Goal: Information Seeking & Learning: Check status

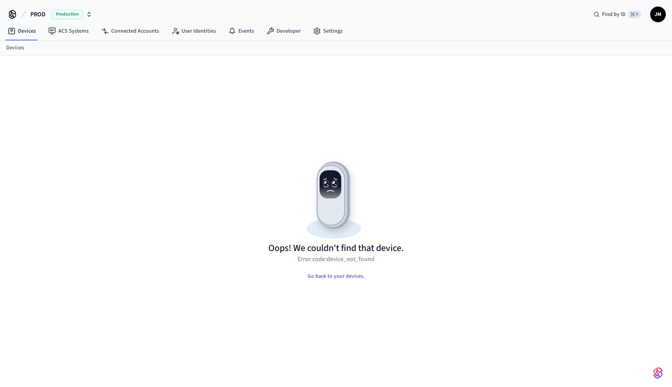
click at [17, 49] on link "Devices" at bounding box center [15, 48] width 18 height 8
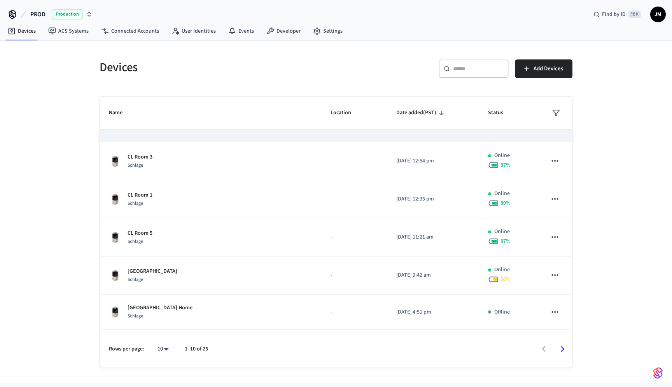
scroll to position [105, 0]
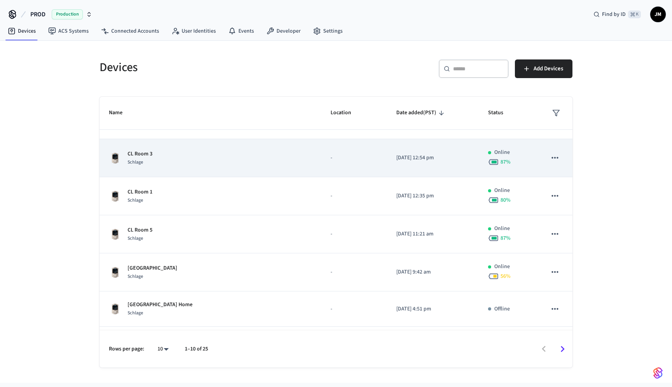
click at [146, 174] on td "CL Room 3 Schlage" at bounding box center [211, 158] width 222 height 38
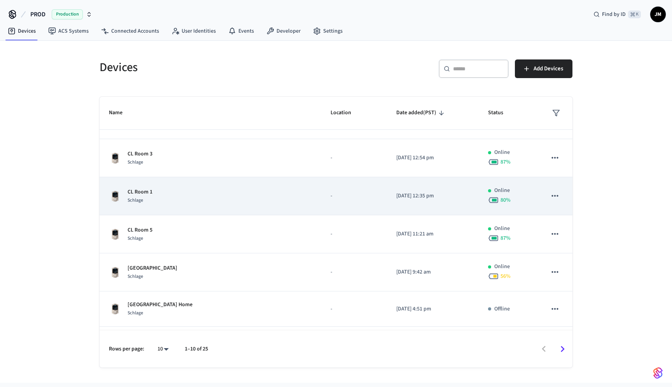
click at [145, 190] on p "CL Room 1" at bounding box center [140, 192] width 25 height 8
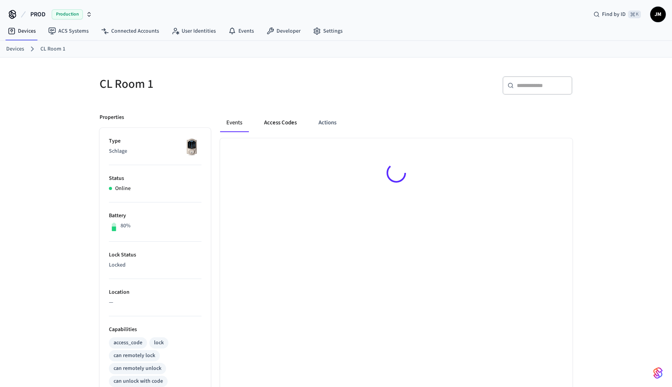
click at [289, 121] on button "Access Codes" at bounding box center [280, 123] width 45 height 19
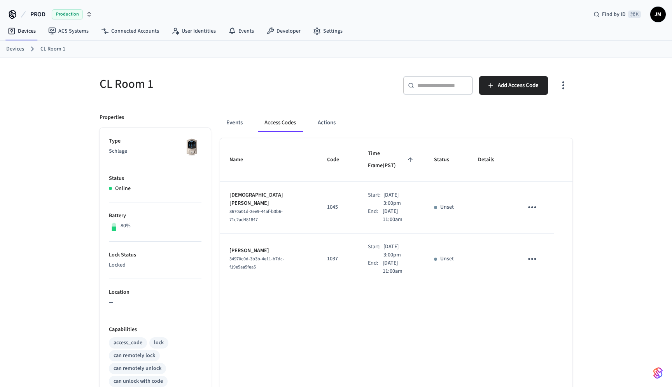
click at [17, 48] on link "Devices" at bounding box center [15, 49] width 18 height 8
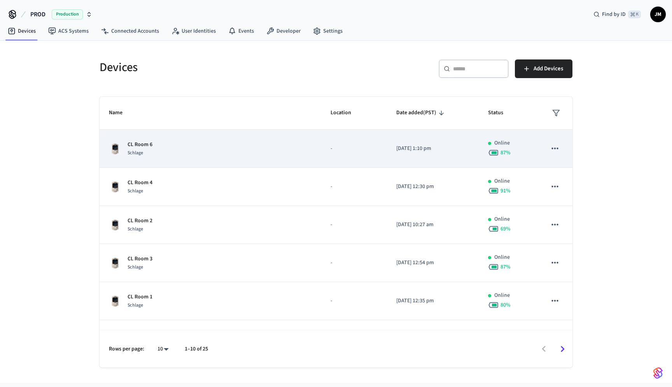
click at [212, 154] on div "CL Room 6 Schlage" at bounding box center [210, 149] width 203 height 16
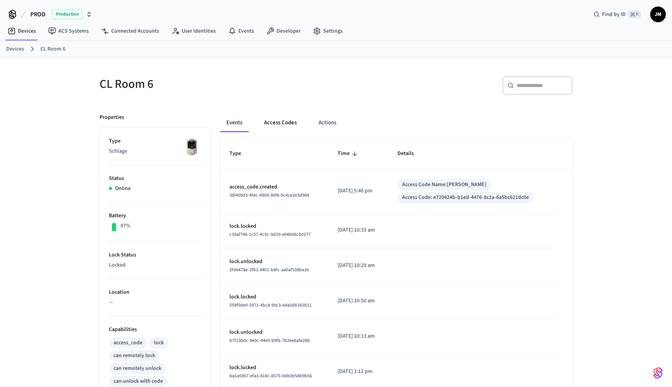
click at [277, 123] on button "Access Codes" at bounding box center [280, 123] width 45 height 19
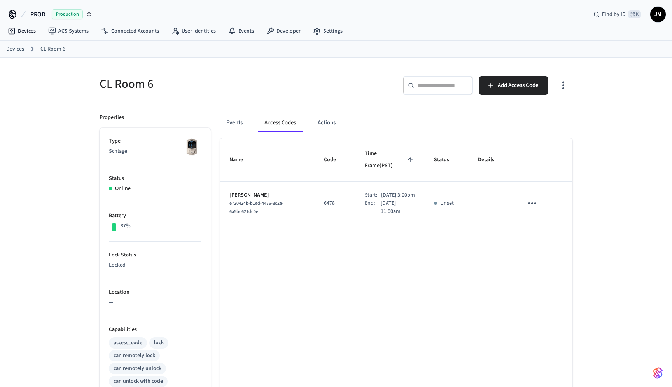
click at [18, 51] on link "Devices" at bounding box center [15, 49] width 18 height 8
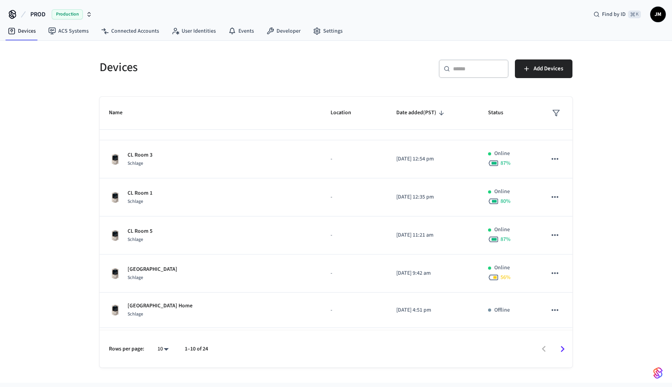
scroll to position [104, 0]
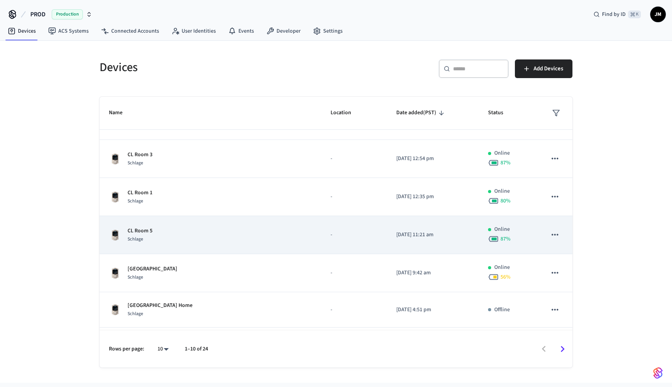
click at [182, 232] on div "CL Room 5 Schlage" at bounding box center [210, 235] width 203 height 16
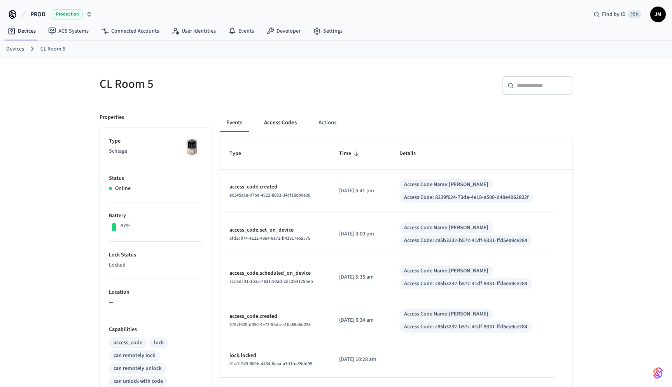
click at [283, 126] on button "Access Codes" at bounding box center [280, 123] width 45 height 19
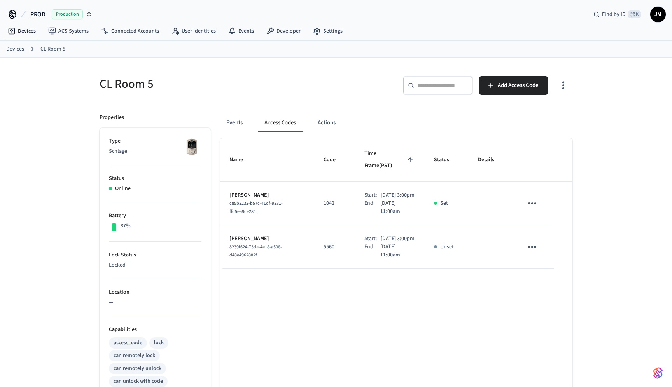
click at [15, 48] on link "Devices" at bounding box center [15, 49] width 18 height 8
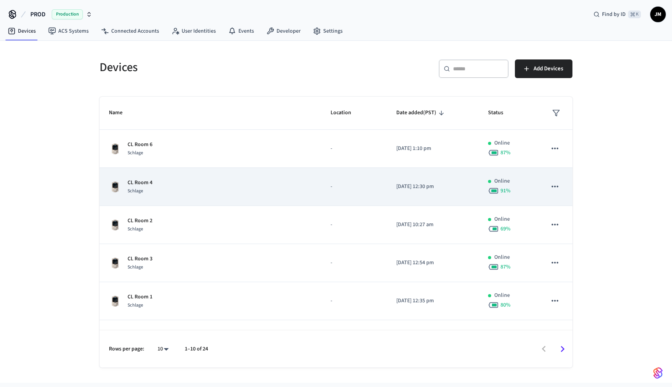
click at [143, 187] on div "Schlage" at bounding box center [140, 191] width 25 height 8
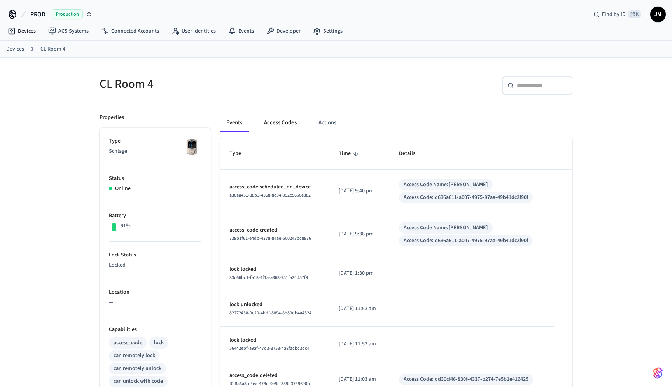
click at [279, 119] on button "Access Codes" at bounding box center [280, 123] width 45 height 19
